Goal: Task Accomplishment & Management: Manage account settings

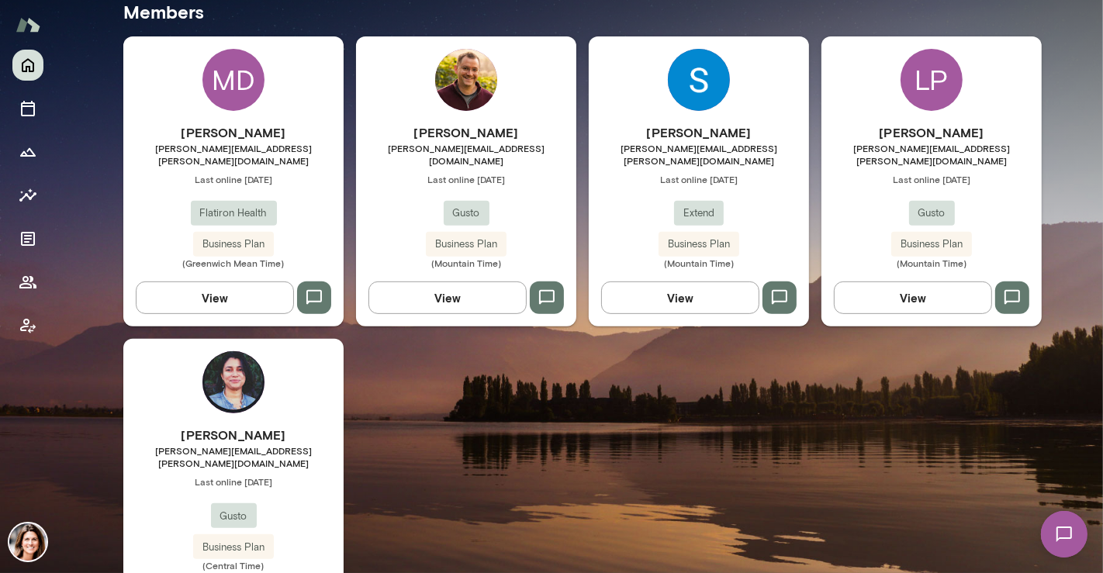
scroll to position [447, 0]
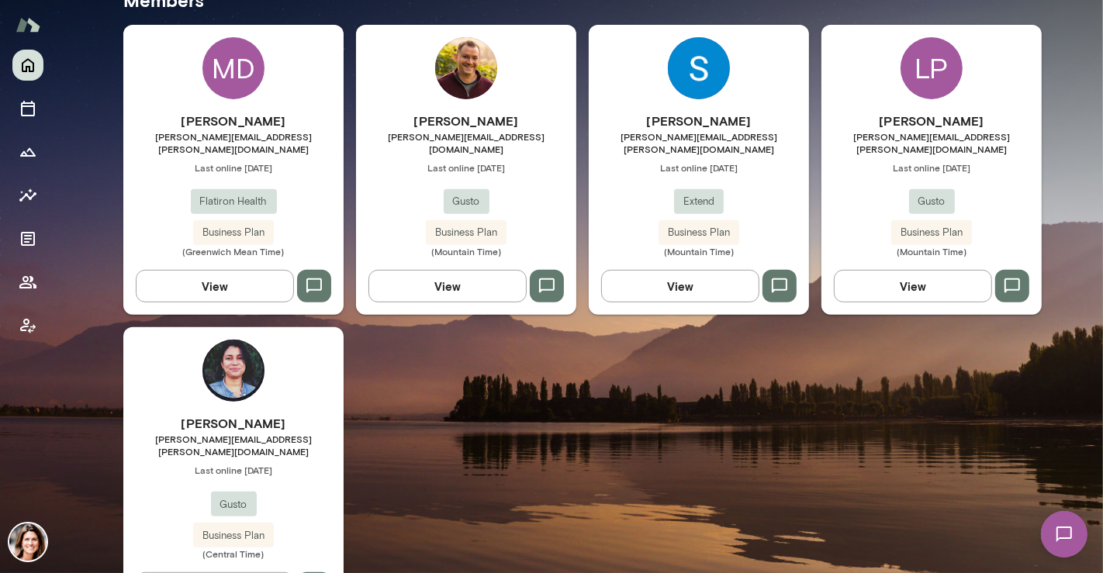
click at [240, 414] on h6 "[PERSON_NAME]" at bounding box center [233, 423] width 220 height 19
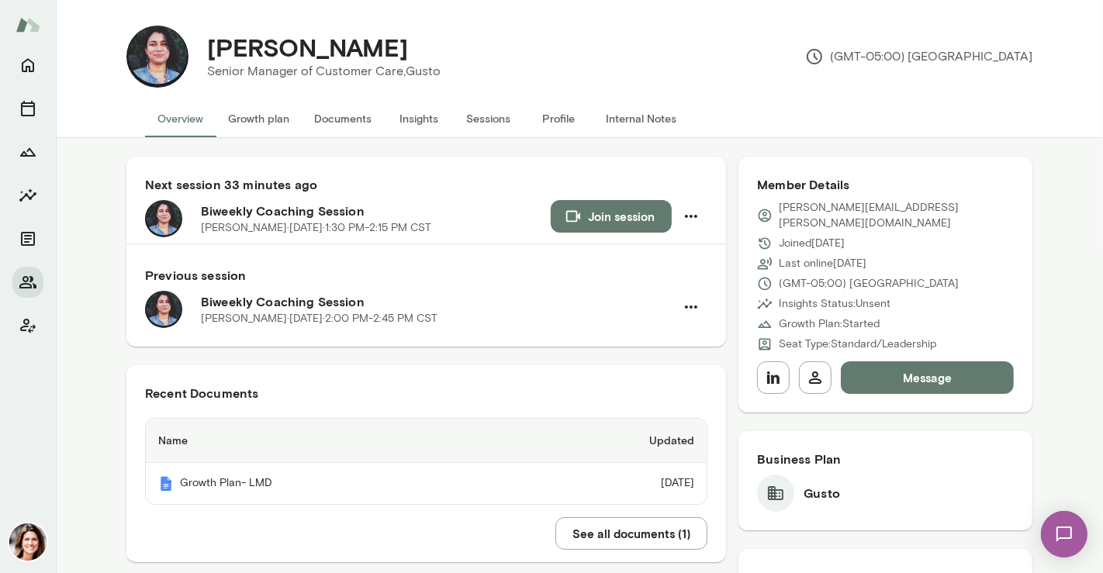
scroll to position [22, 0]
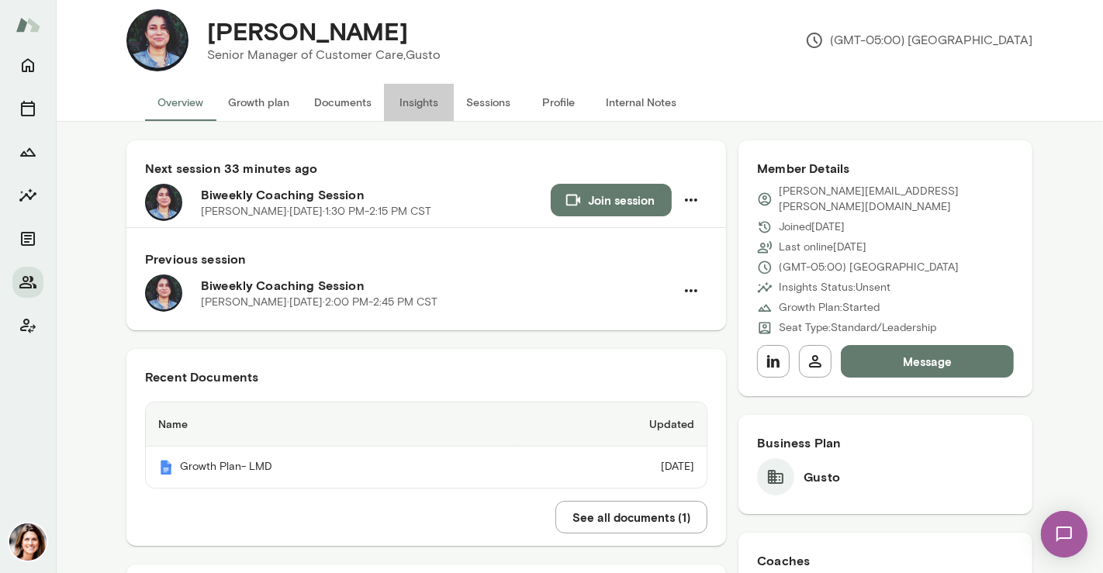
click at [420, 105] on button "Insights" at bounding box center [419, 102] width 70 height 37
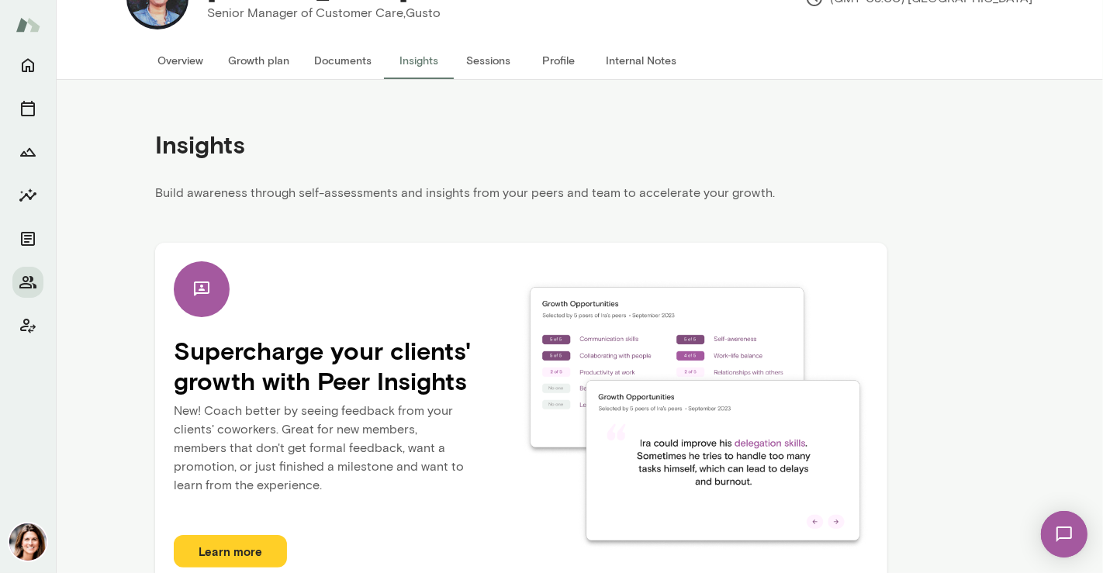
scroll to position [89, 0]
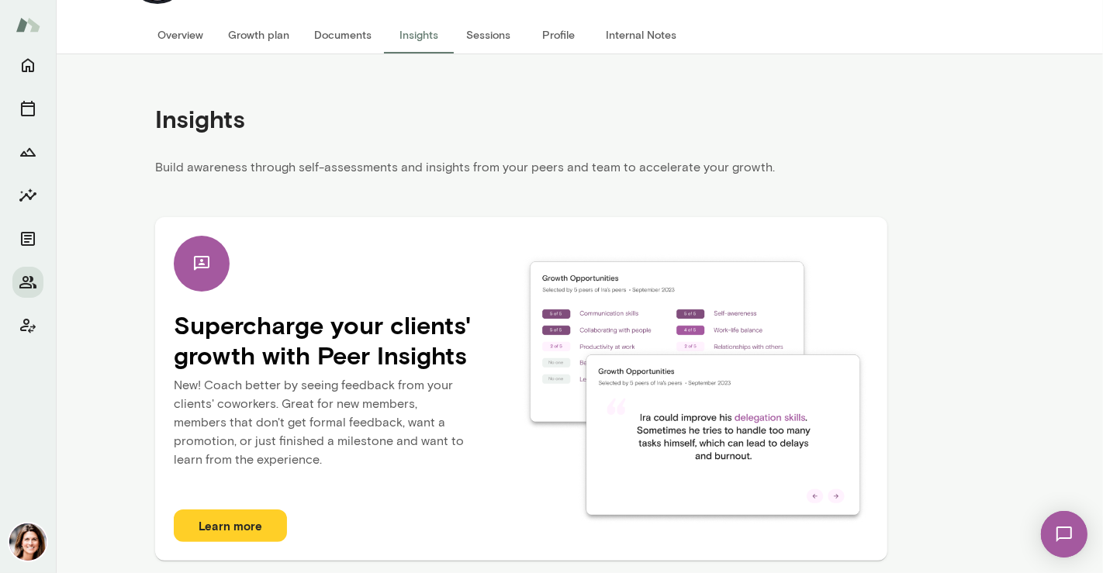
click at [40, 51] on div at bounding box center [27, 196] width 31 height 292
click at [34, 57] on icon "Home" at bounding box center [28, 65] width 19 height 19
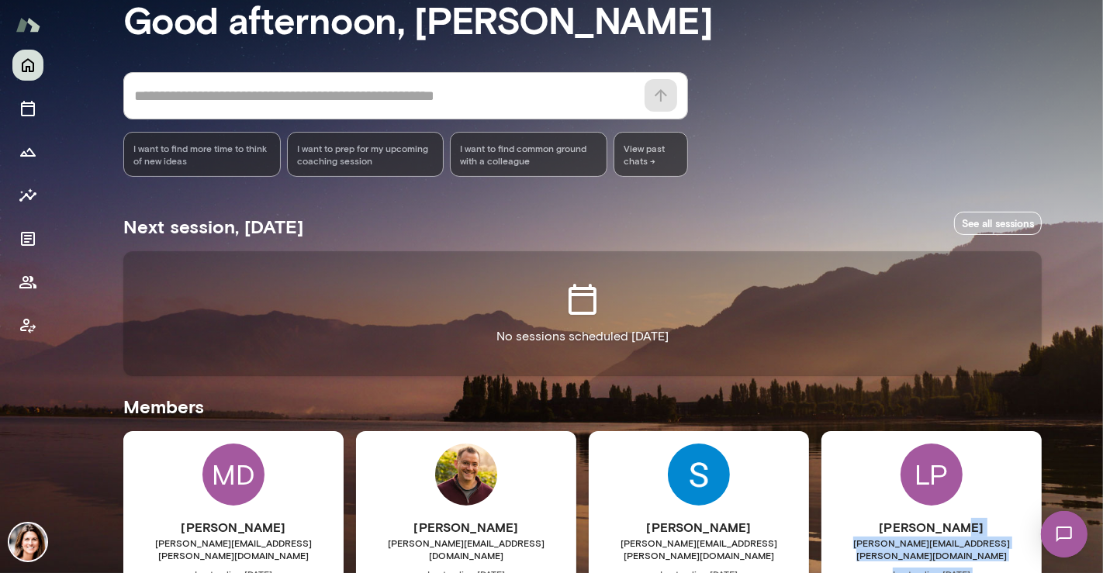
drag, startPoint x: 1101, startPoint y: 303, endPoint x: 1004, endPoint y: 469, distance: 192.2
click at [1076, 458] on div "Mindset reflective Good afternoon, [PERSON_NAME] * ​ ​ I want to find more time…" at bounding box center [551, 286] width 1103 height 573
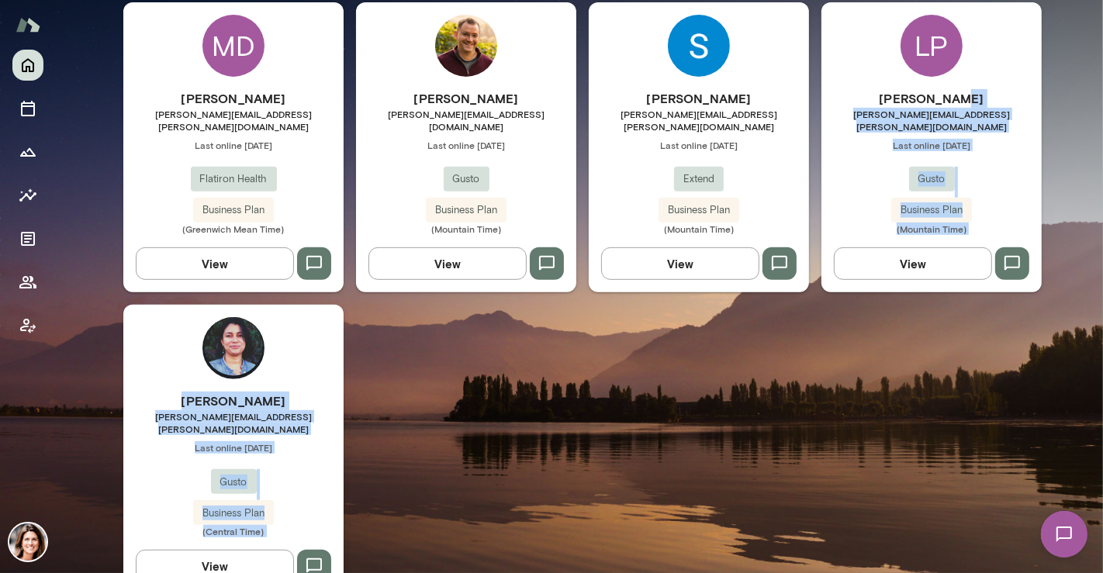
scroll to position [533, 0]
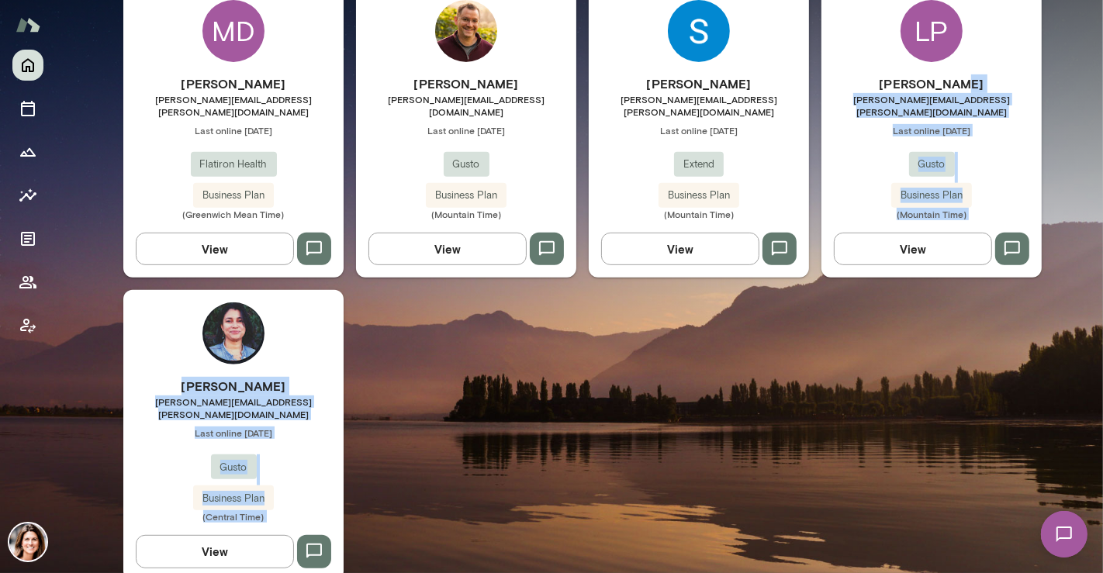
click at [240, 427] on span "Last online [DATE]" at bounding box center [233, 433] width 220 height 12
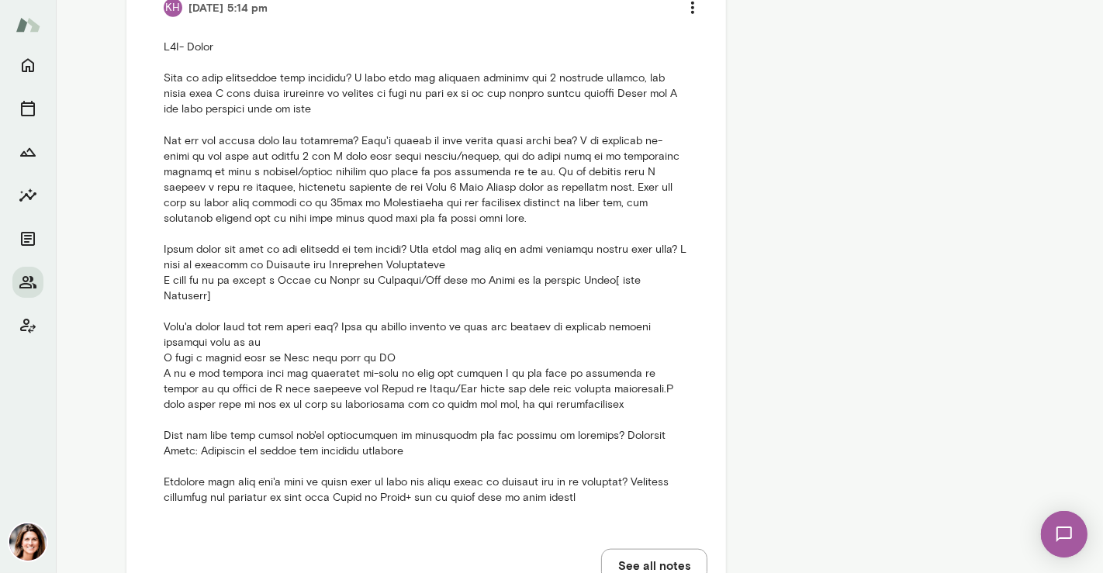
scroll to position [1359, 0]
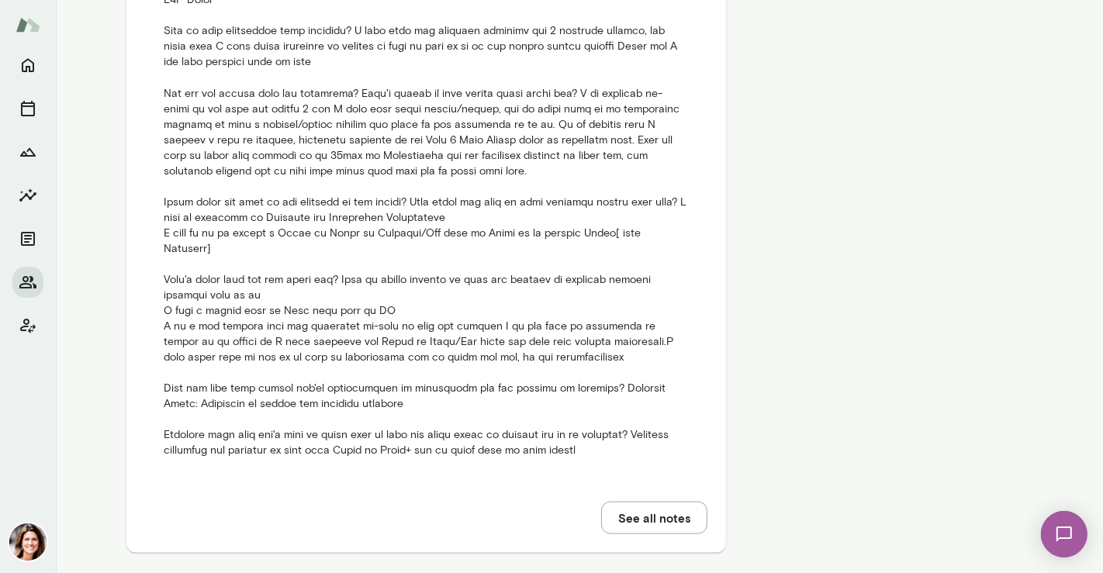
drag, startPoint x: 1100, startPoint y: 289, endPoint x: 40, endPoint y: 27, distance: 1092.0
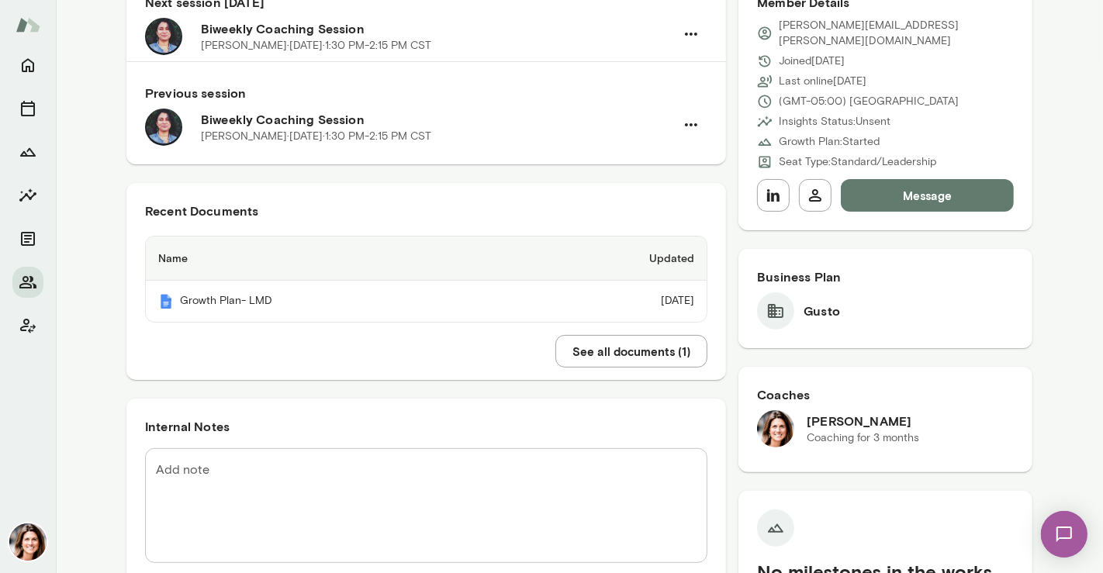
scroll to position [21, 0]
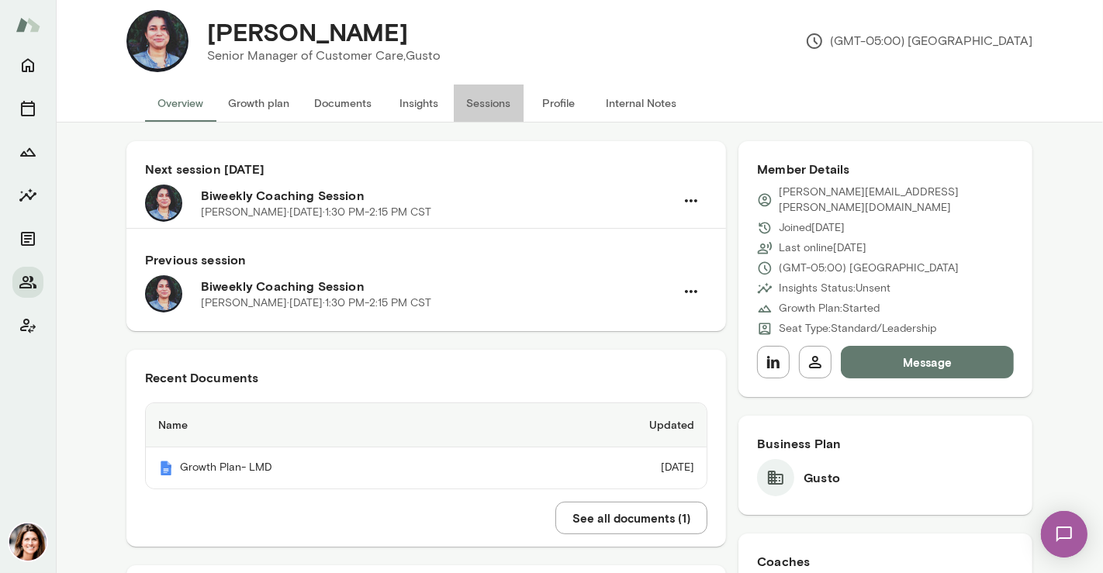
click at [465, 104] on button "Sessions" at bounding box center [489, 103] width 70 height 37
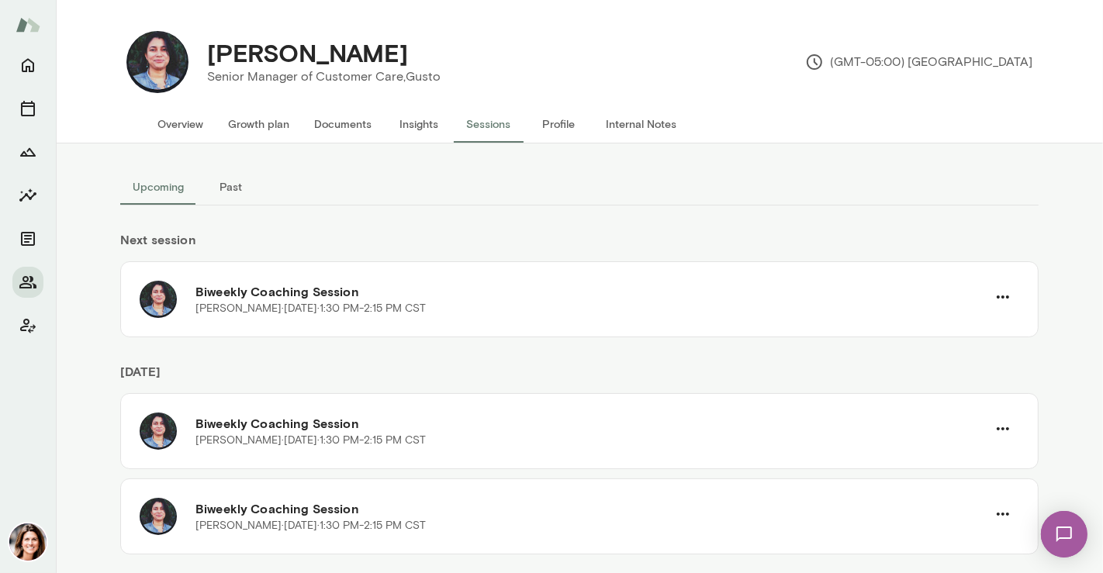
click at [229, 193] on button "Past" at bounding box center [231, 186] width 70 height 37
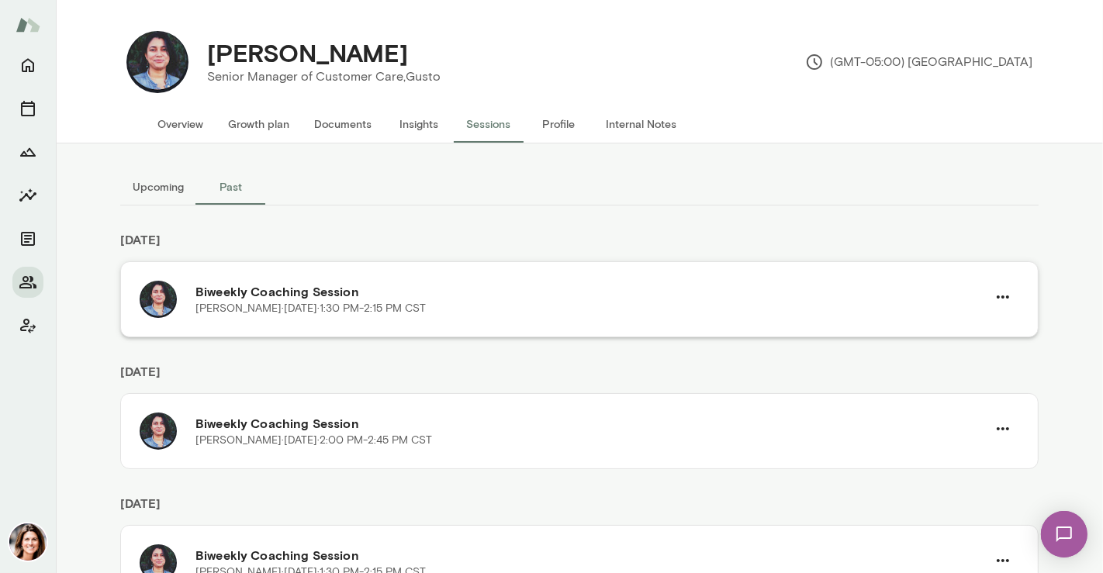
click at [487, 292] on h6 "Biweekly Coaching Session" at bounding box center [590, 291] width 791 height 19
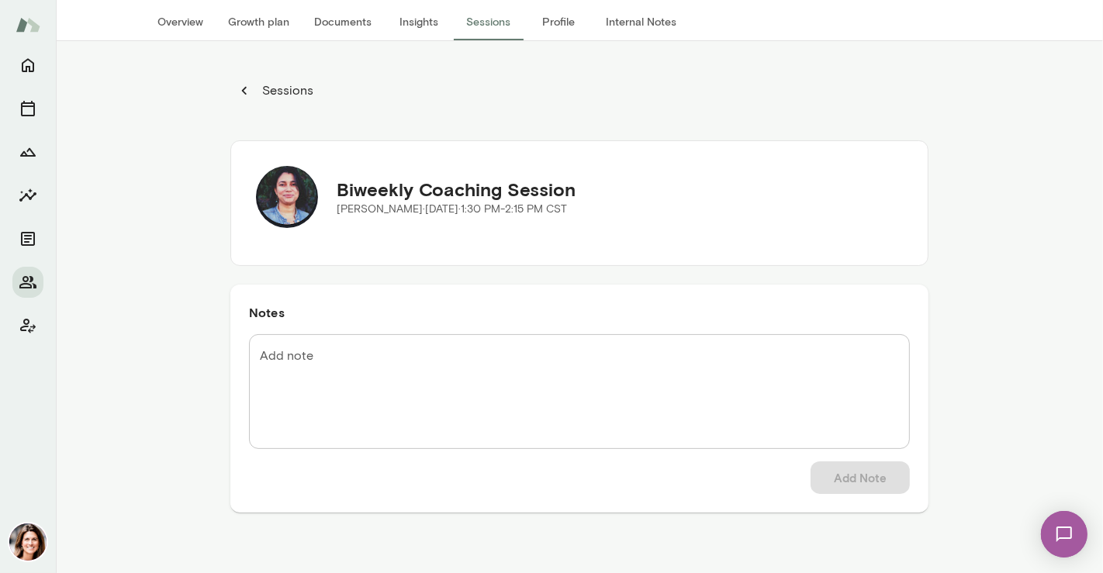
scroll to position [143, 0]
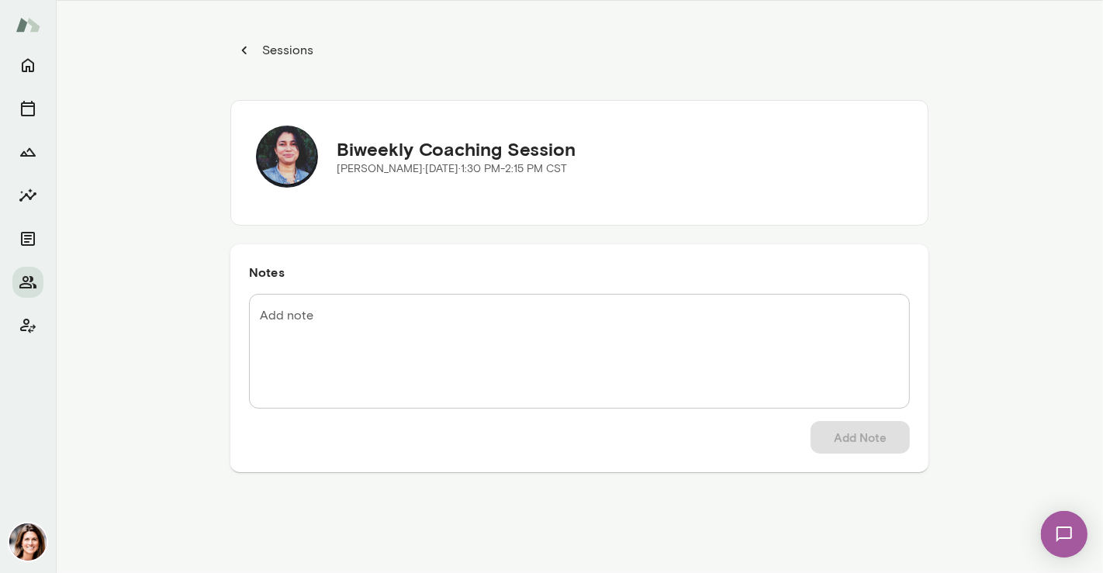
click at [569, 351] on textarea "Add note" at bounding box center [579, 351] width 639 height 89
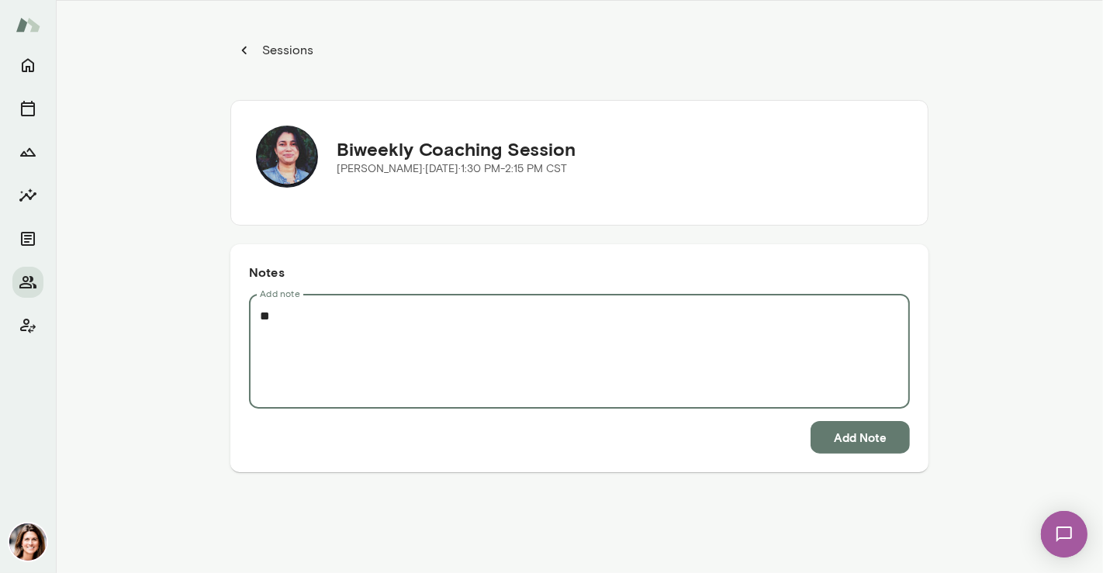
type textarea "*"
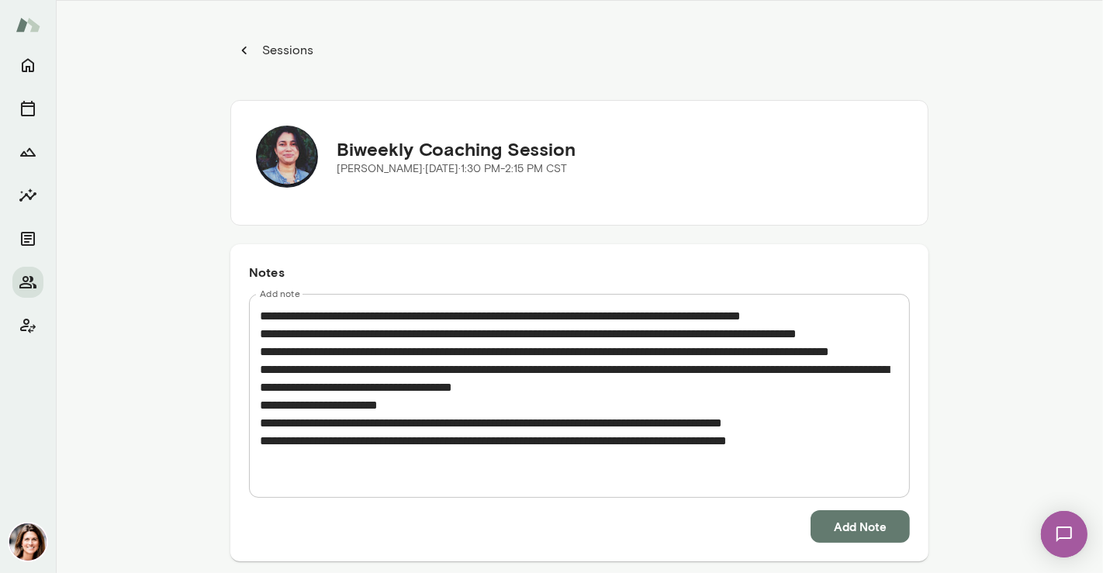
click at [803, 479] on textarea "**********" at bounding box center [579, 396] width 639 height 178
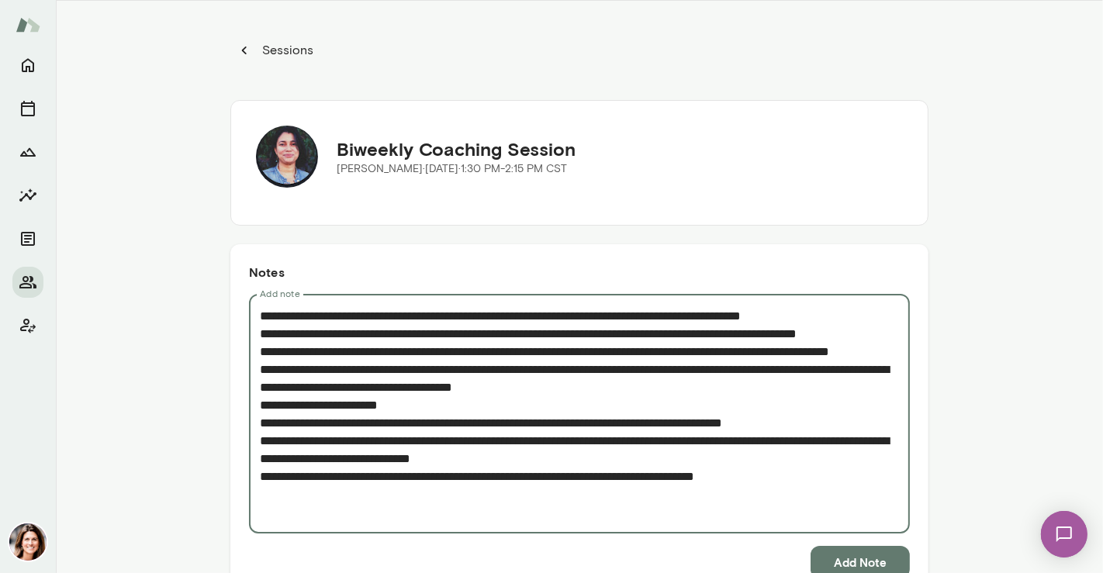
click at [766, 512] on textarea "**********" at bounding box center [579, 414] width 639 height 214
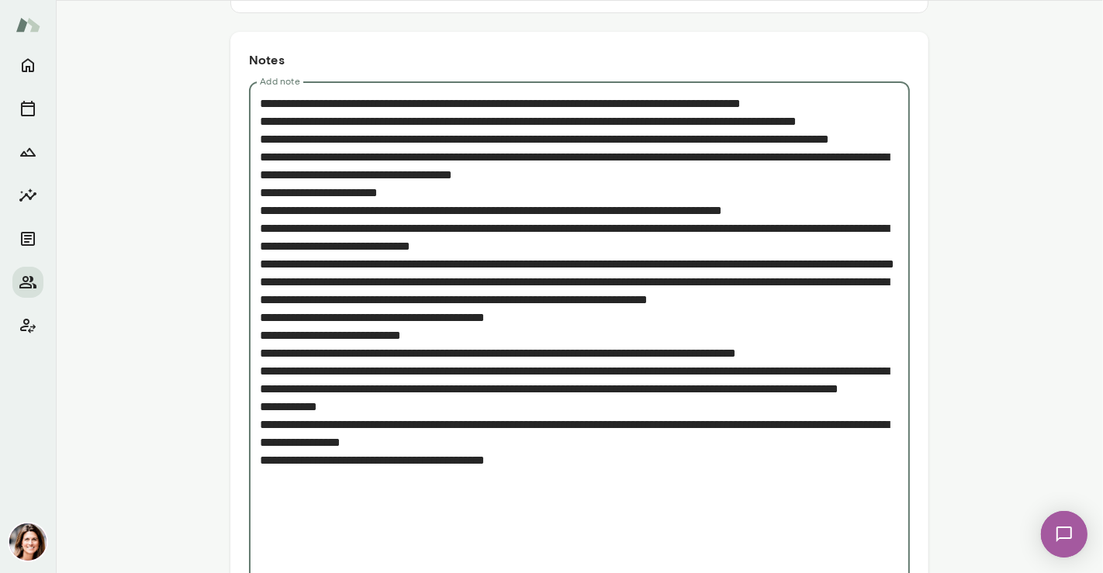
scroll to position [230, 0]
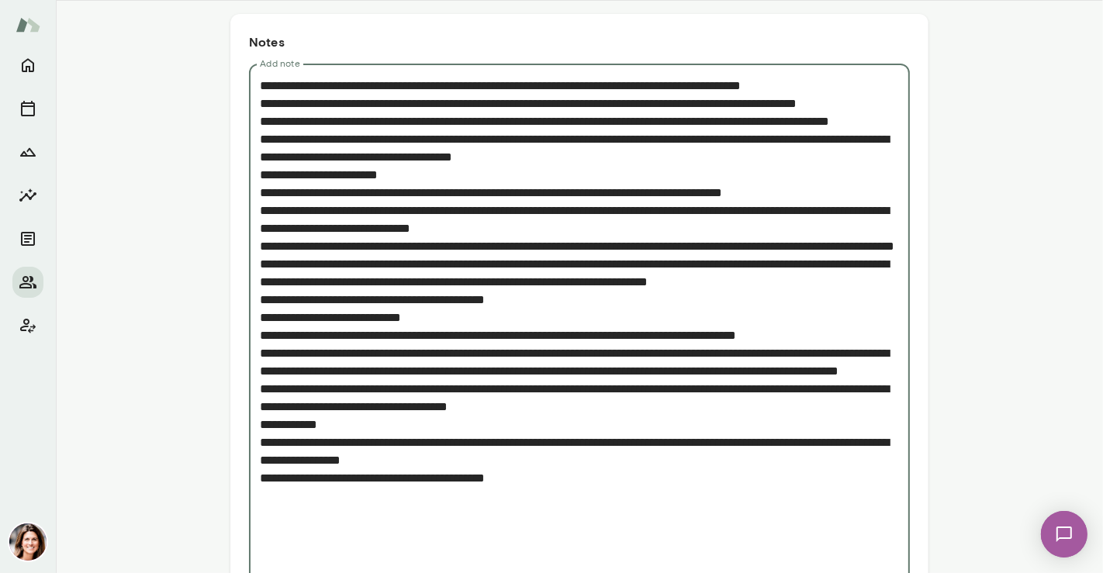
type textarea "**********"
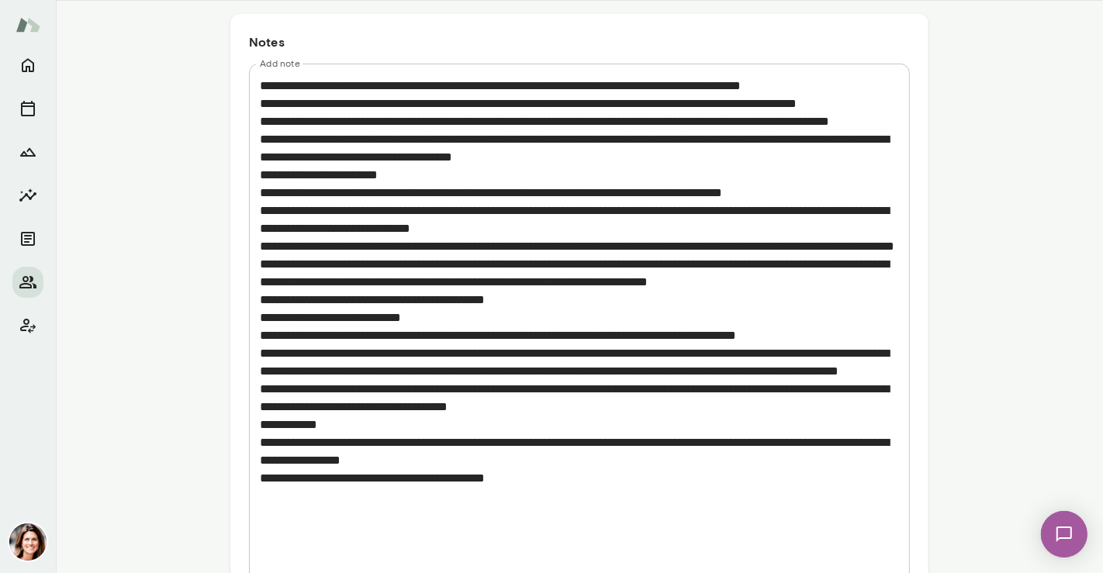
click at [1078, 485] on div "Sessions Biweekly Coaching Session [PERSON_NAME][DATE] · 1:30 PM-2:15 PM CST No…" at bounding box center [579, 287] width 1047 height 573
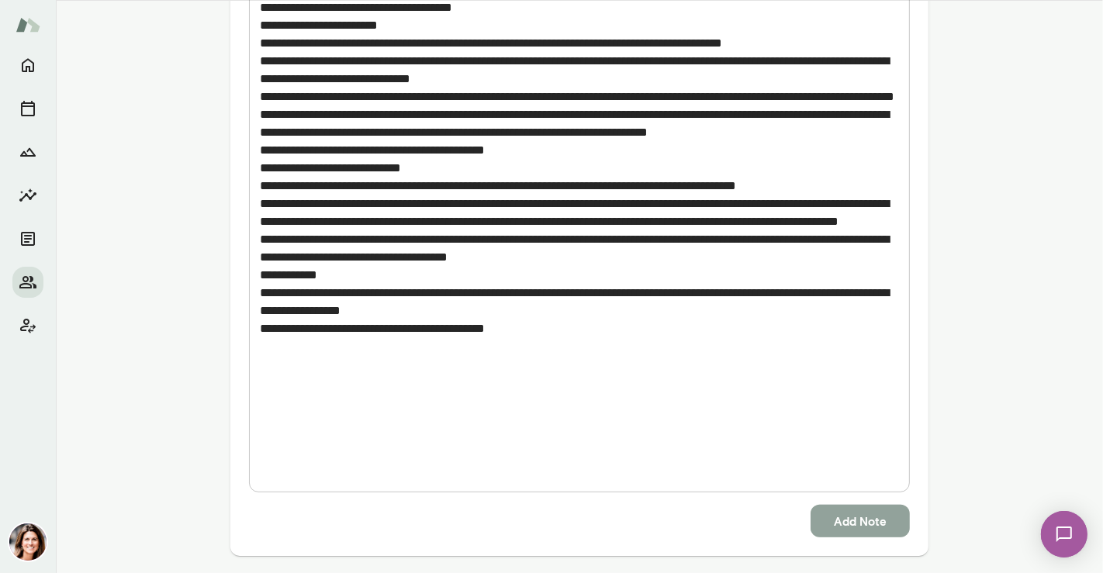
click at [874, 517] on button "Add Note" at bounding box center [859, 521] width 99 height 33
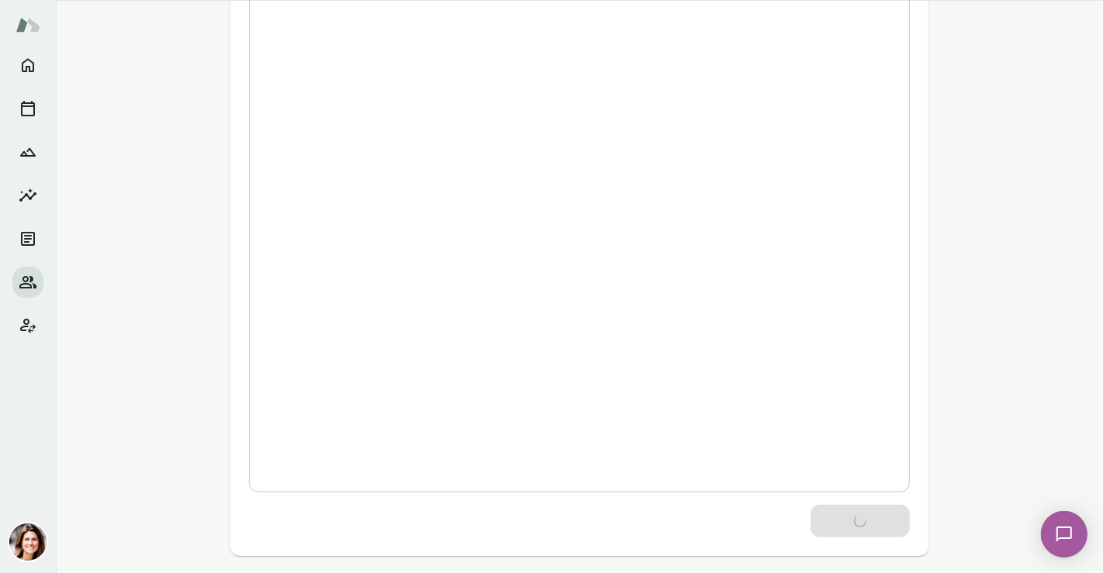
scroll to position [0, 0]
